Goal: Information Seeking & Learning: Learn about a topic

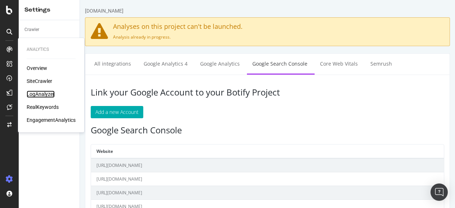
click at [36, 93] on div "LogAnalyzer" at bounding box center [41, 93] width 28 height 7
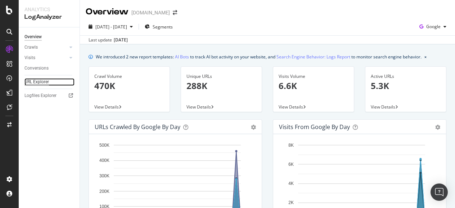
click at [45, 83] on div "URL Explorer" at bounding box center [36, 82] width 24 height 8
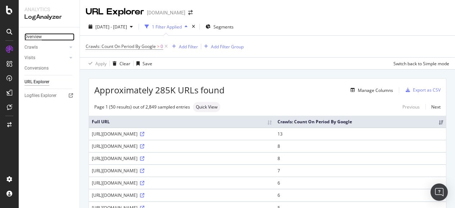
click at [30, 35] on div "Overview" at bounding box center [32, 37] width 17 height 8
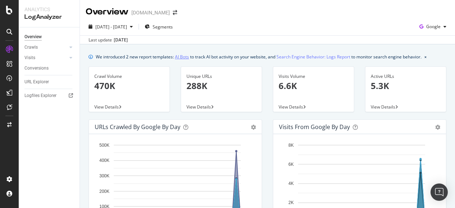
click at [182, 57] on link "AI Bots" at bounding box center [182, 57] width 14 height 8
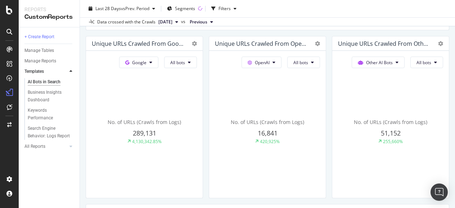
scroll to position [317, 0]
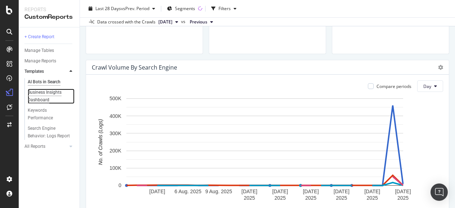
click at [39, 97] on div "Business Insights Dashboard" at bounding box center [48, 96] width 41 height 15
